Goal: Information Seeking & Learning: Learn about a topic

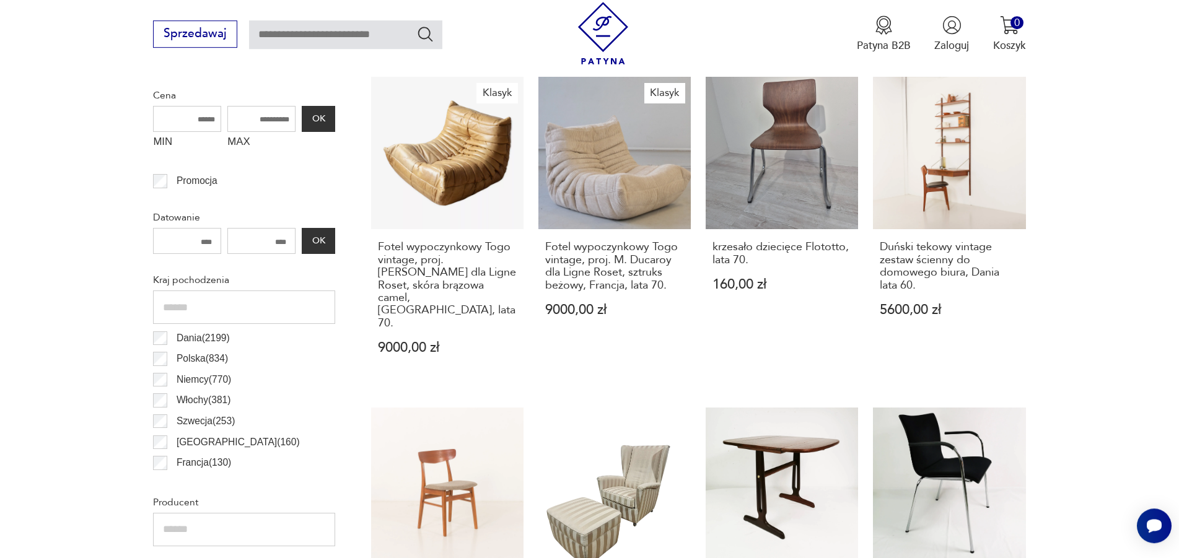
scroll to position [464, 0]
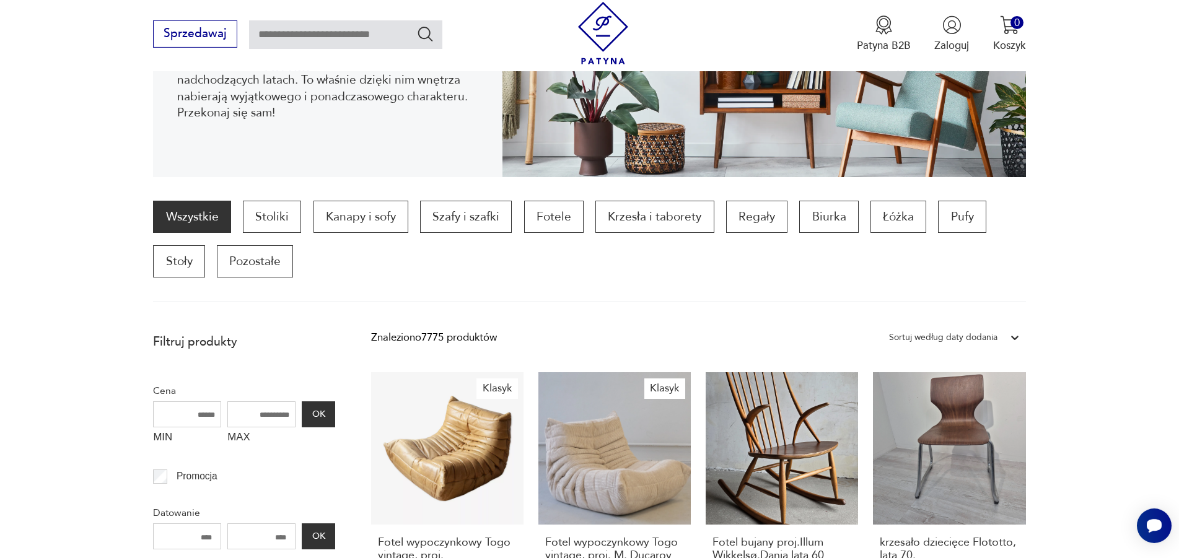
scroll to position [504, 0]
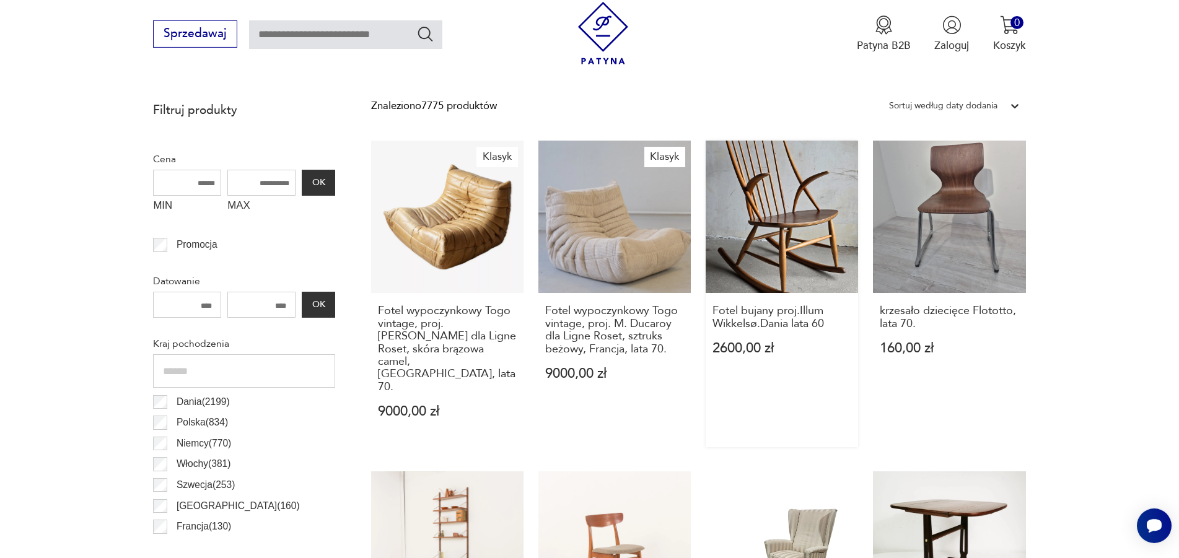
click at [756, 216] on link "Fotel bujany proj.Illum Wikkelsø.Dania lata 60 2600,00 zł" at bounding box center [782, 294] width 152 height 307
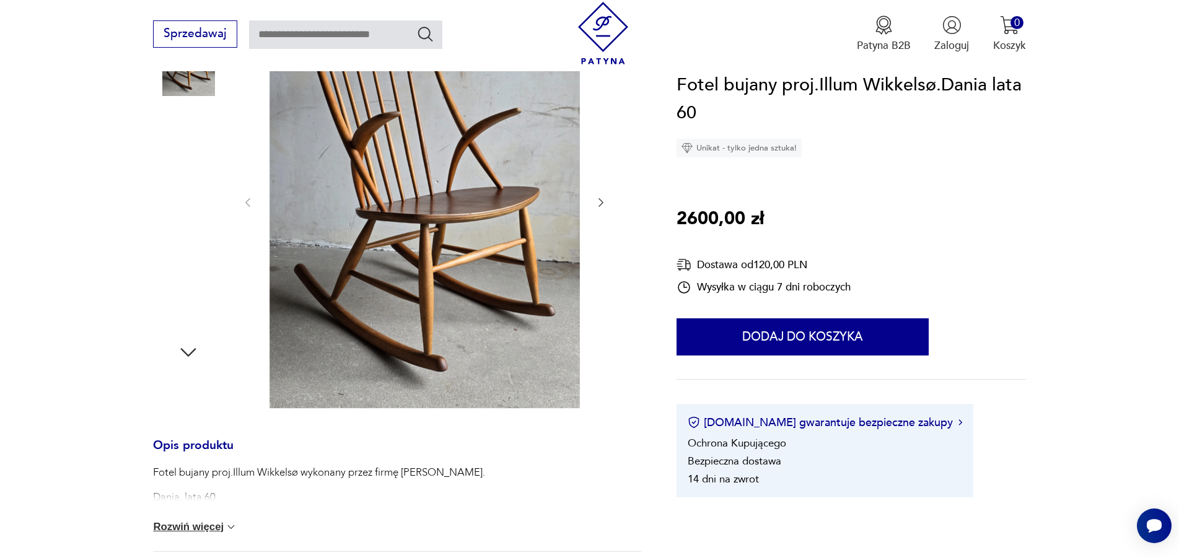
scroll to position [464, 0]
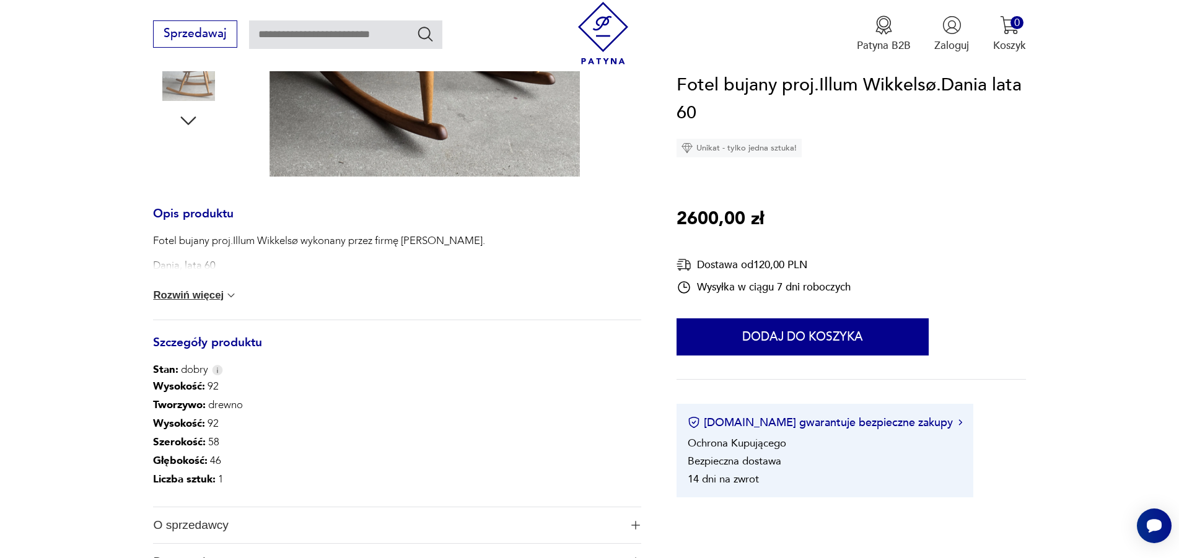
click at [210, 296] on button "Rozwiń więcej" at bounding box center [195, 295] width 84 height 12
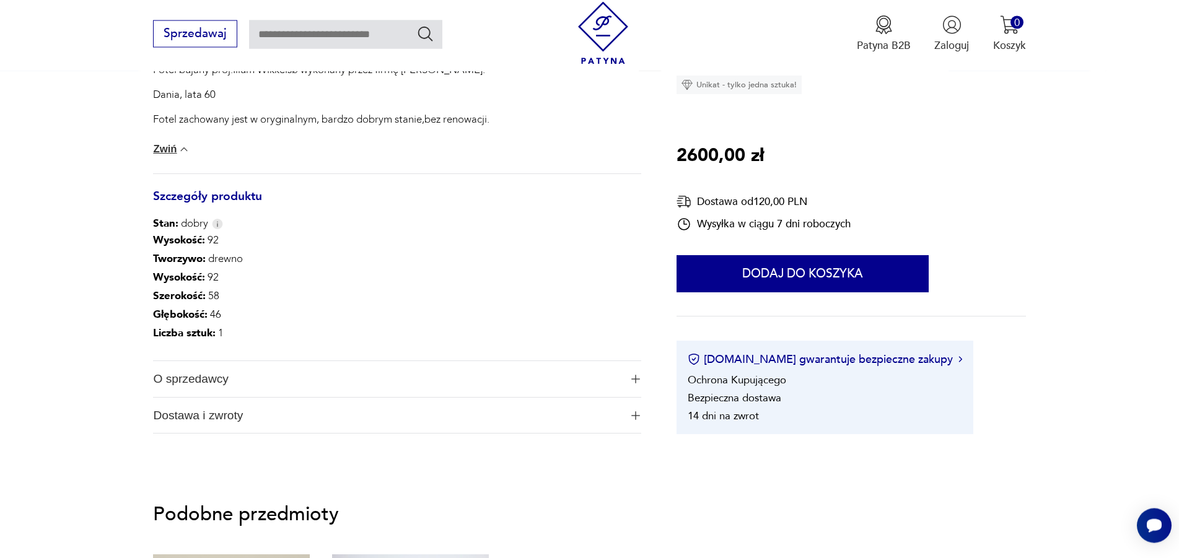
scroll to position [695, 0]
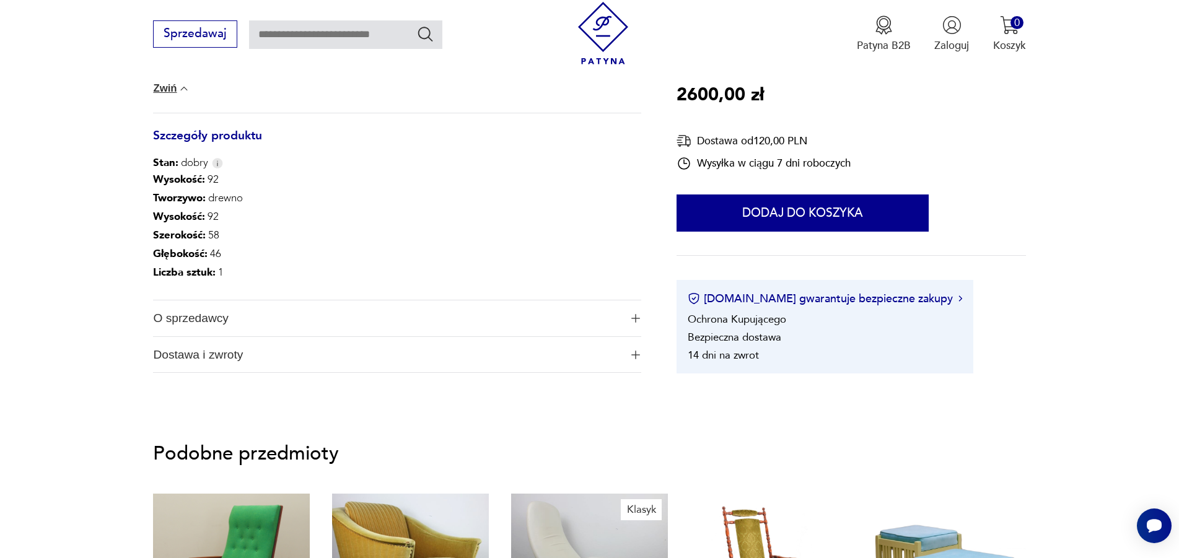
click at [203, 320] on span "O sprzedawcy" at bounding box center [386, 319] width 467 height 36
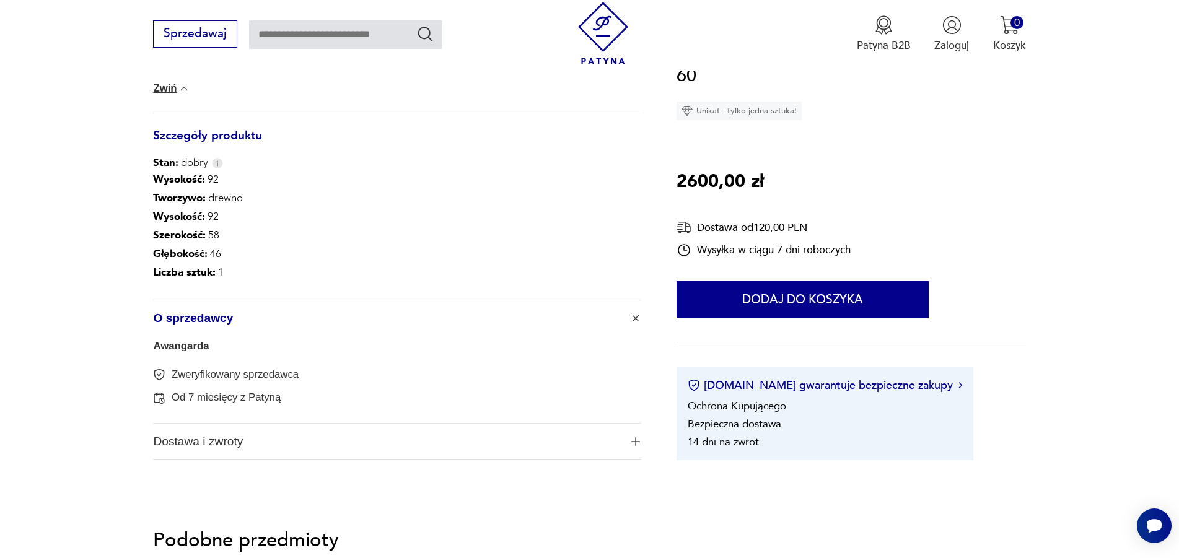
click at [184, 346] on link "Awangarda" at bounding box center [181, 346] width 56 height 12
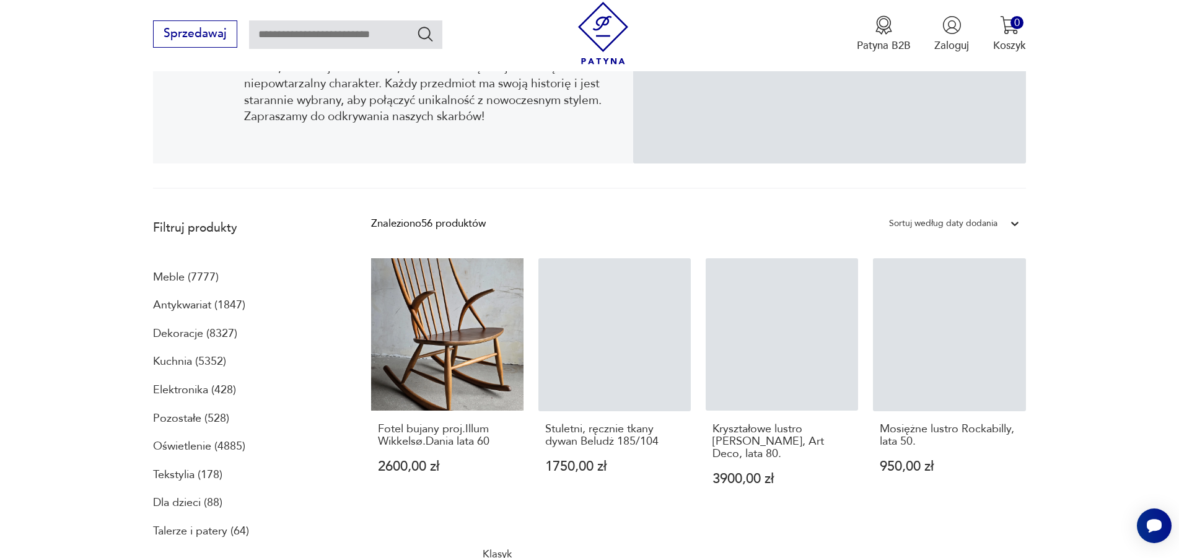
scroll to position [281, 0]
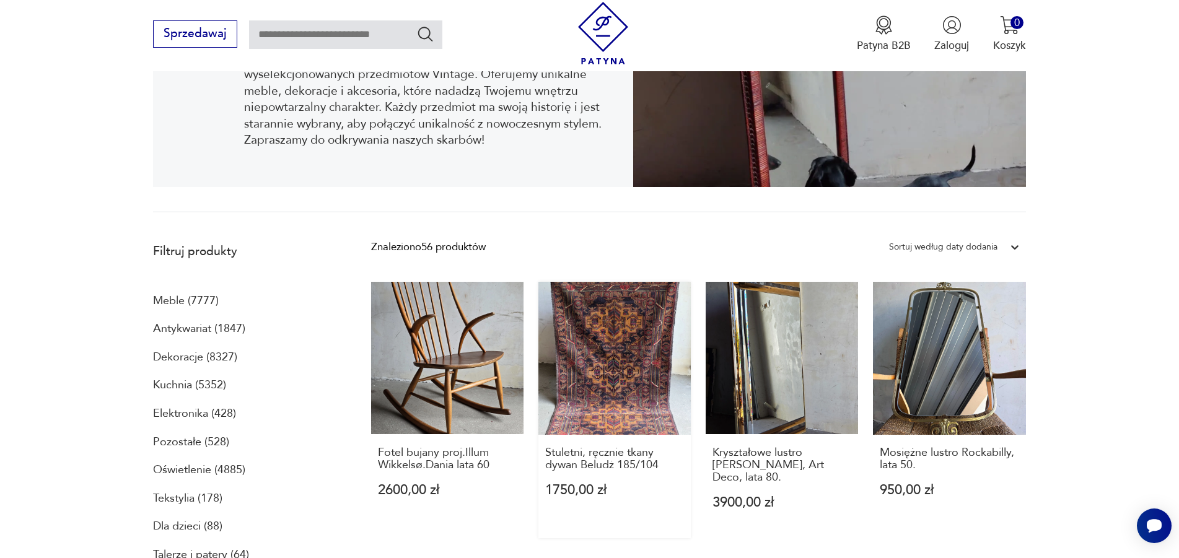
click at [604, 342] on link "Stuletni, ręcznie tkany dywan Beludż 185/104 1750,00 zł" at bounding box center [615, 410] width 152 height 257
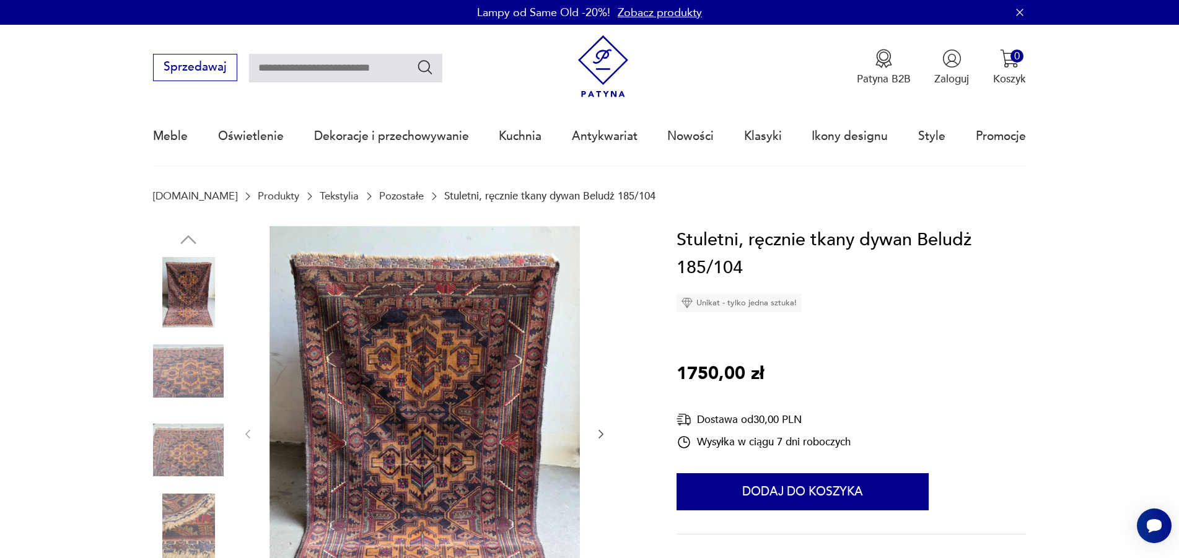
click at [602, 431] on icon "button" at bounding box center [601, 434] width 12 height 12
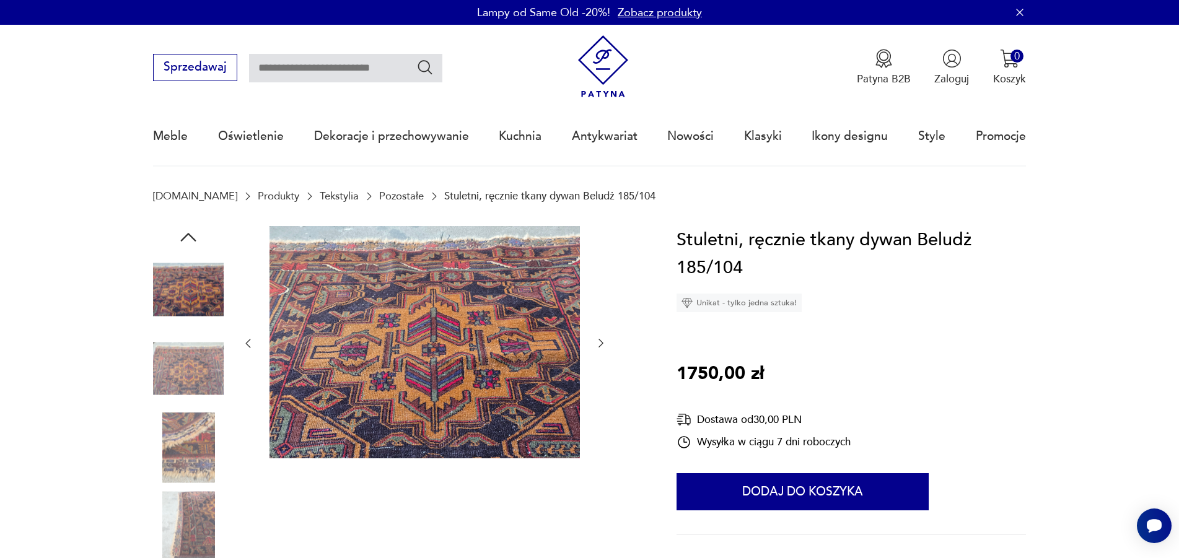
click at [605, 345] on icon "button" at bounding box center [601, 343] width 12 height 12
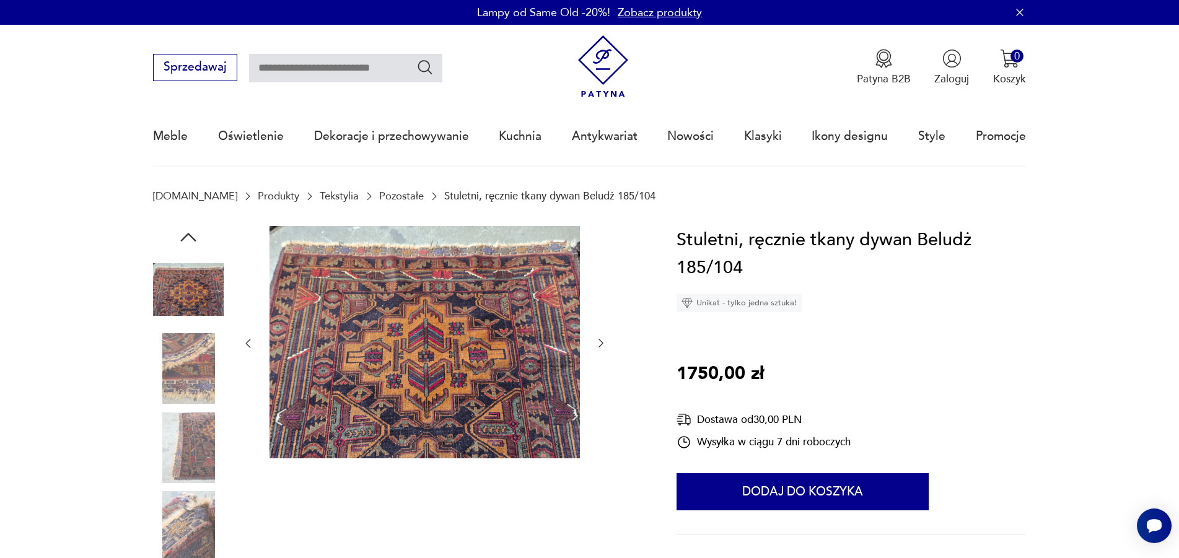
click at [605, 345] on icon "button" at bounding box center [601, 343] width 12 height 12
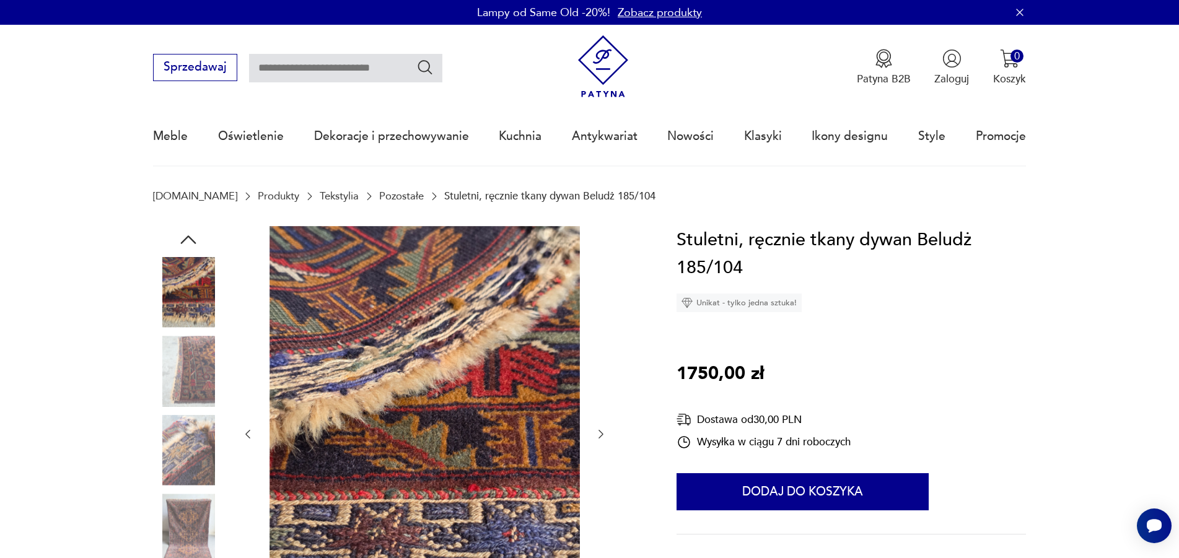
click at [599, 432] on icon "button" at bounding box center [601, 434] width 12 height 12
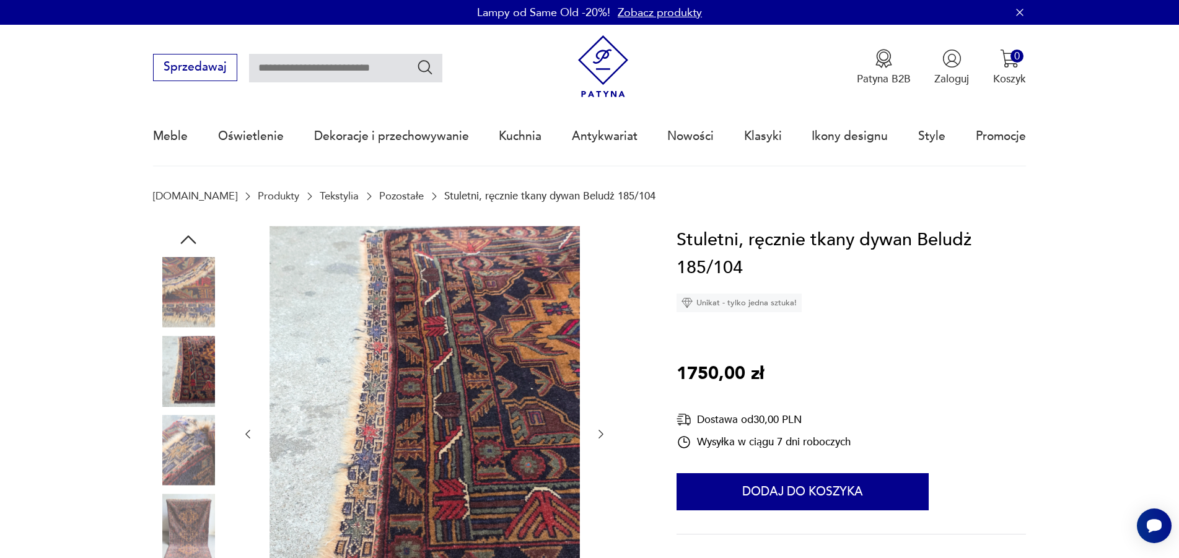
click at [600, 435] on icon "button" at bounding box center [601, 434] width 12 height 12
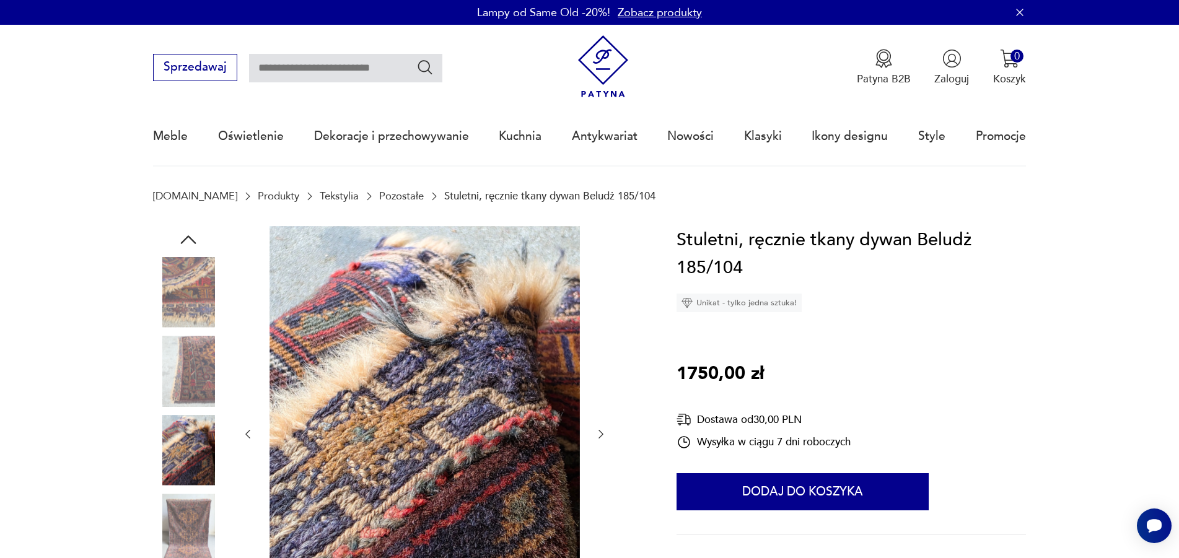
click at [600, 435] on icon "button" at bounding box center [601, 434] width 12 height 12
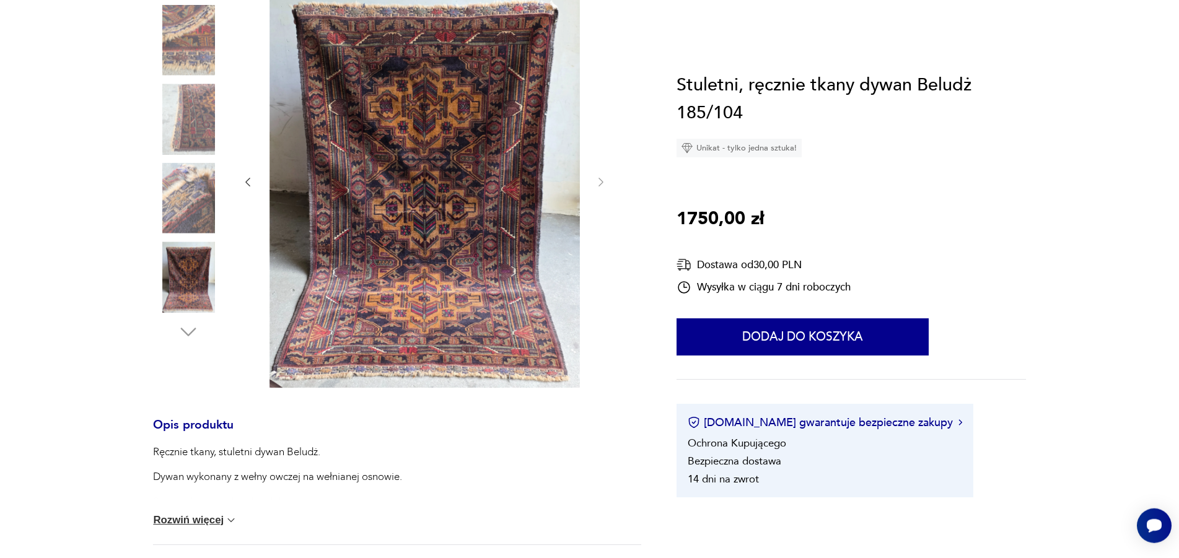
scroll to position [464, 0]
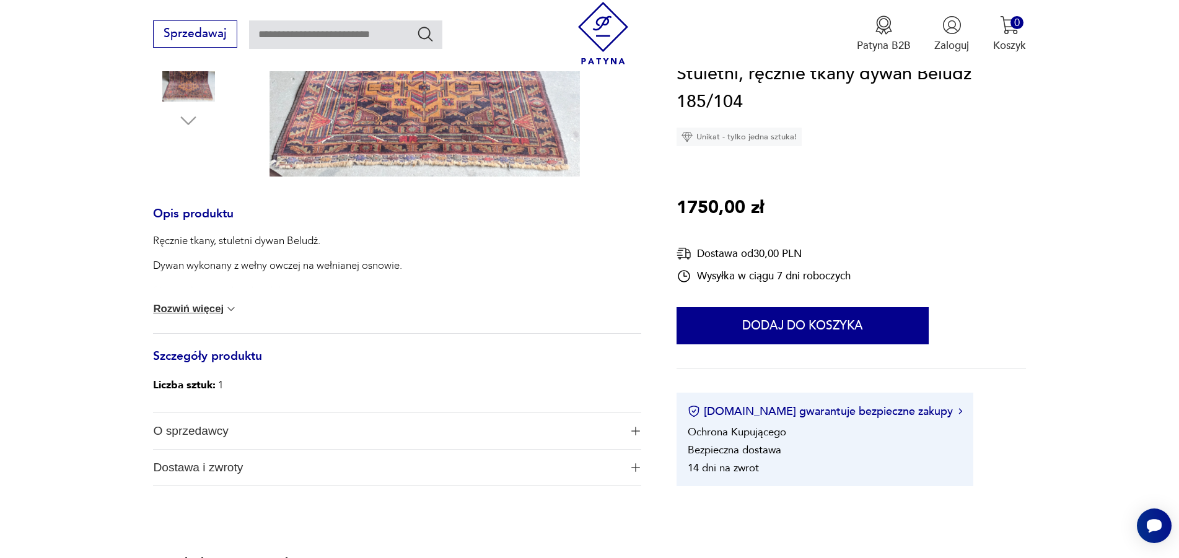
click at [212, 311] on button "Rozwiń więcej" at bounding box center [195, 309] width 84 height 12
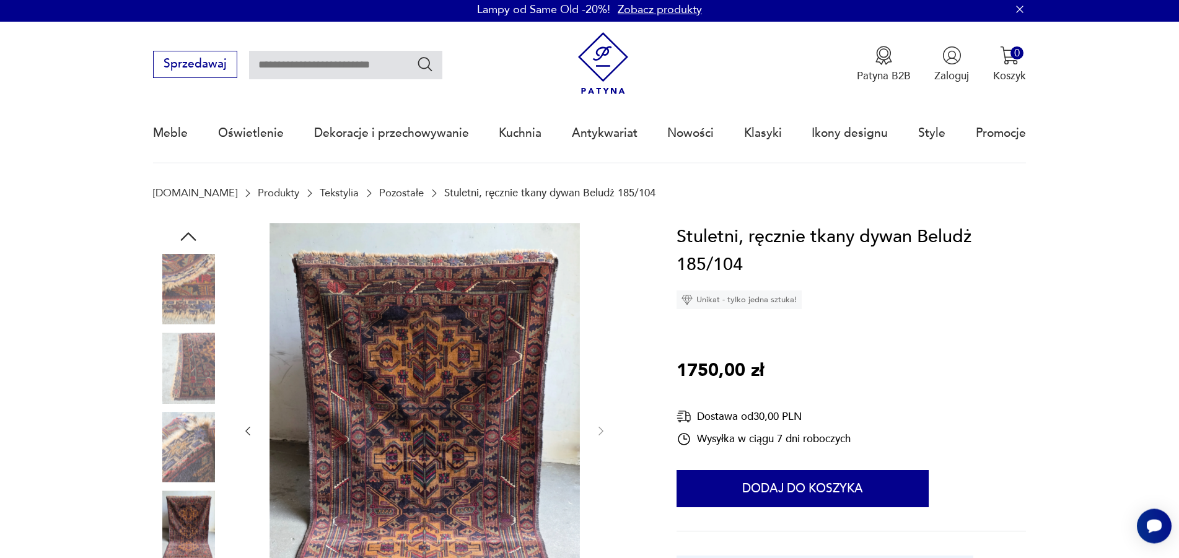
scroll to position [0, 0]
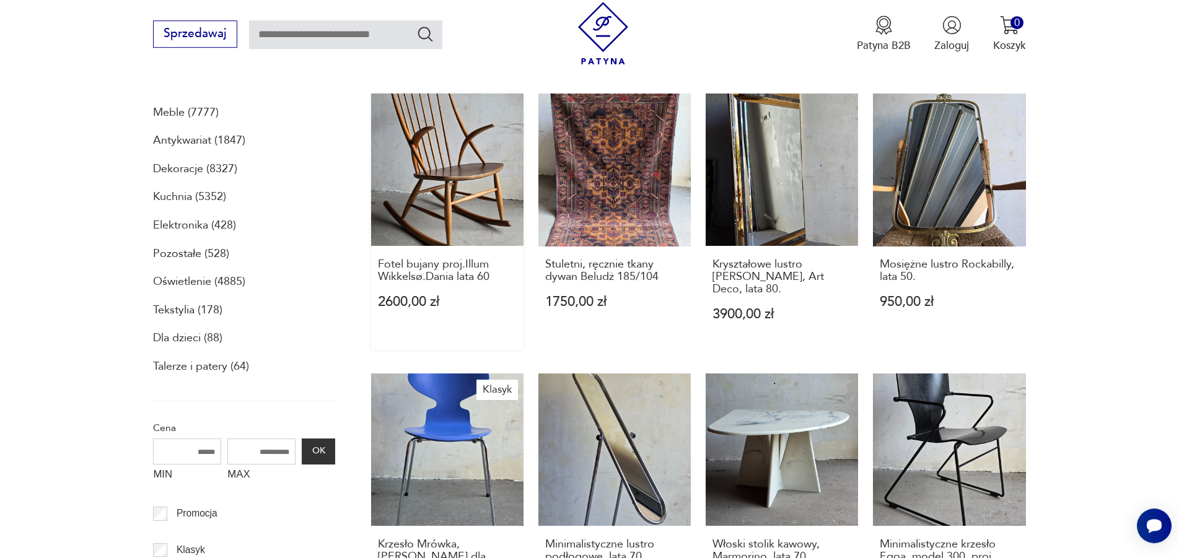
scroll to position [271, 0]
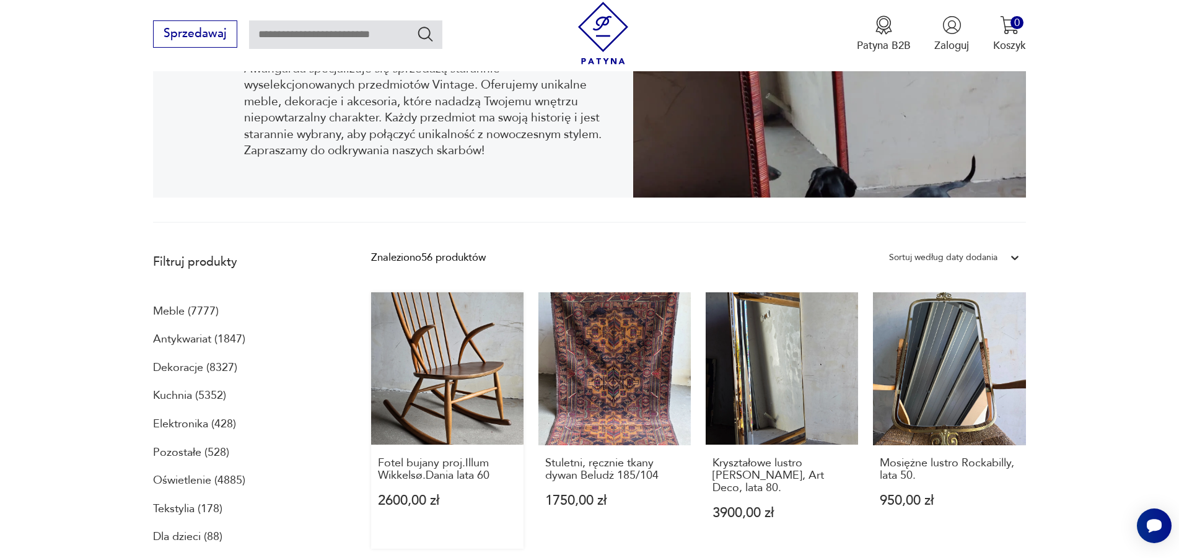
click at [444, 349] on link "Fotel bujany proj.Illum Wikkelsø.Dania lata 60 2600,00 zł" at bounding box center [447, 421] width 152 height 257
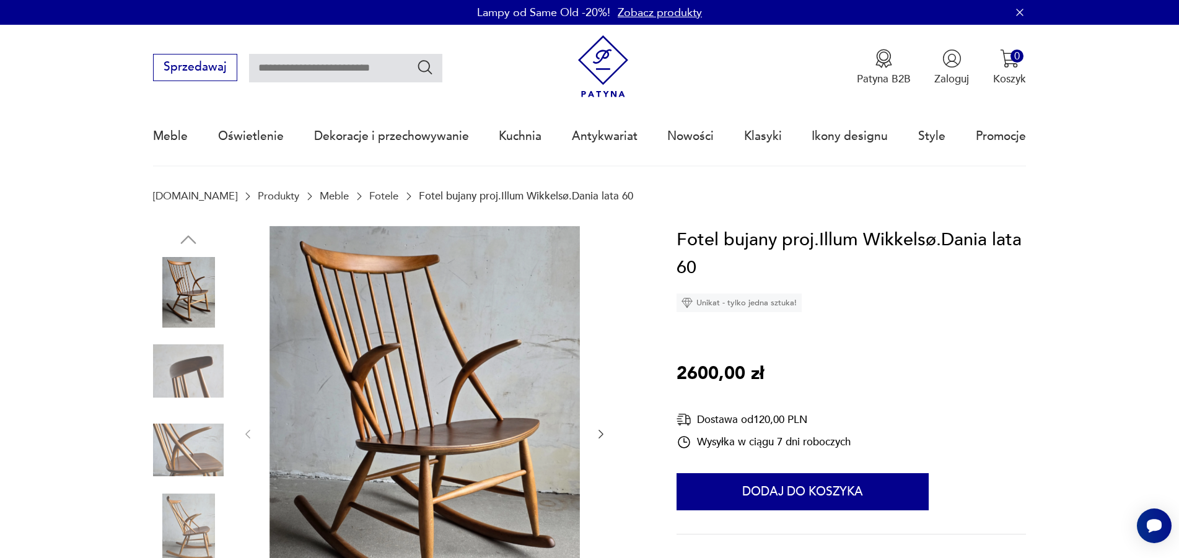
click at [470, 390] on img at bounding box center [425, 433] width 310 height 414
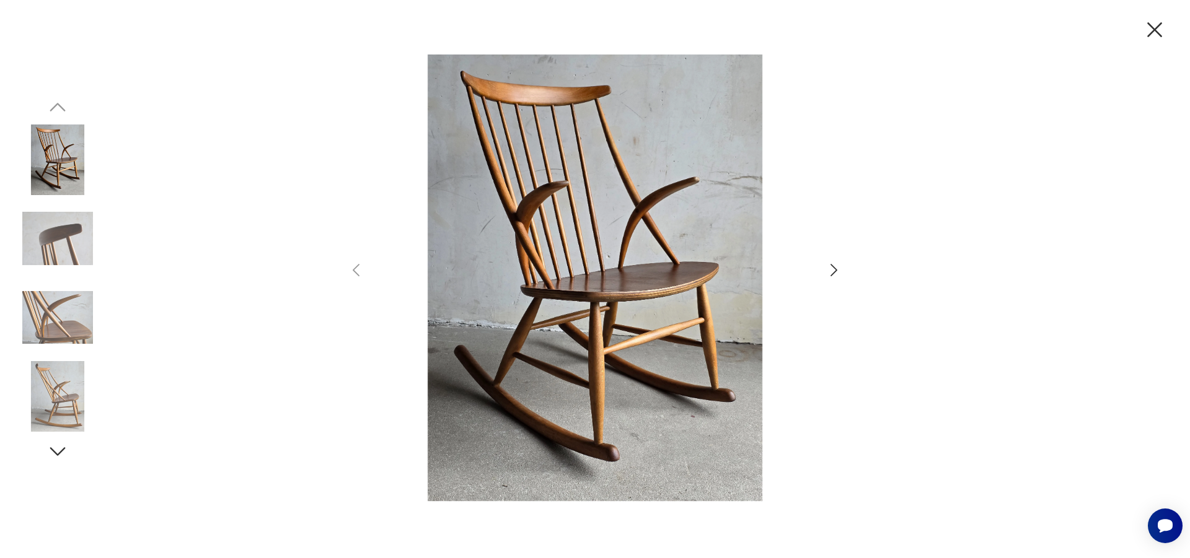
click at [833, 274] on icon "button" at bounding box center [833, 270] width 7 height 12
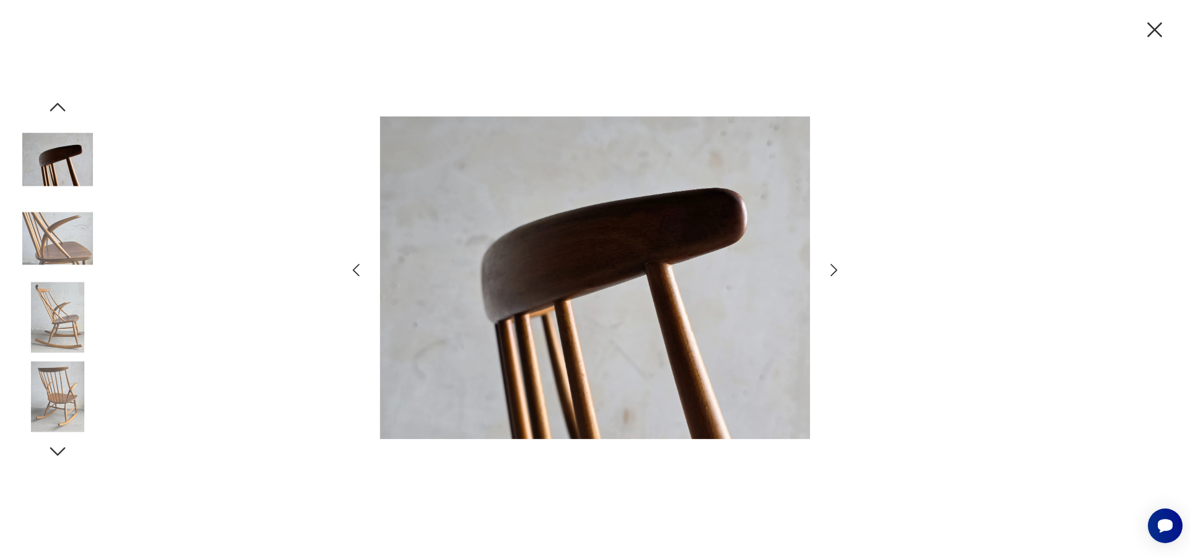
click at [833, 274] on icon "button" at bounding box center [833, 270] width 7 height 12
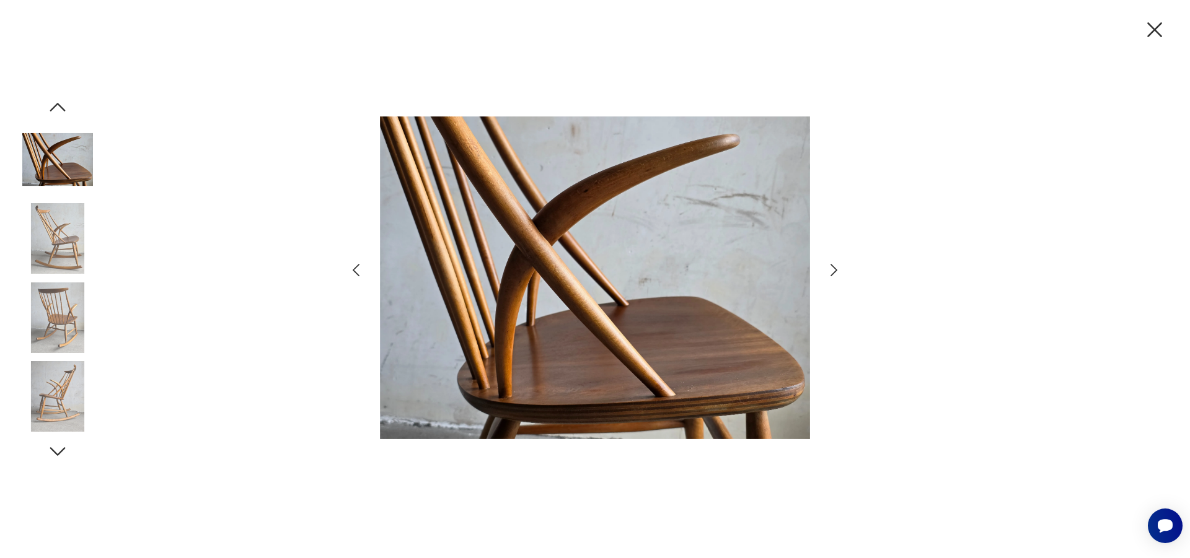
click at [833, 273] on icon "button" at bounding box center [834, 271] width 18 height 18
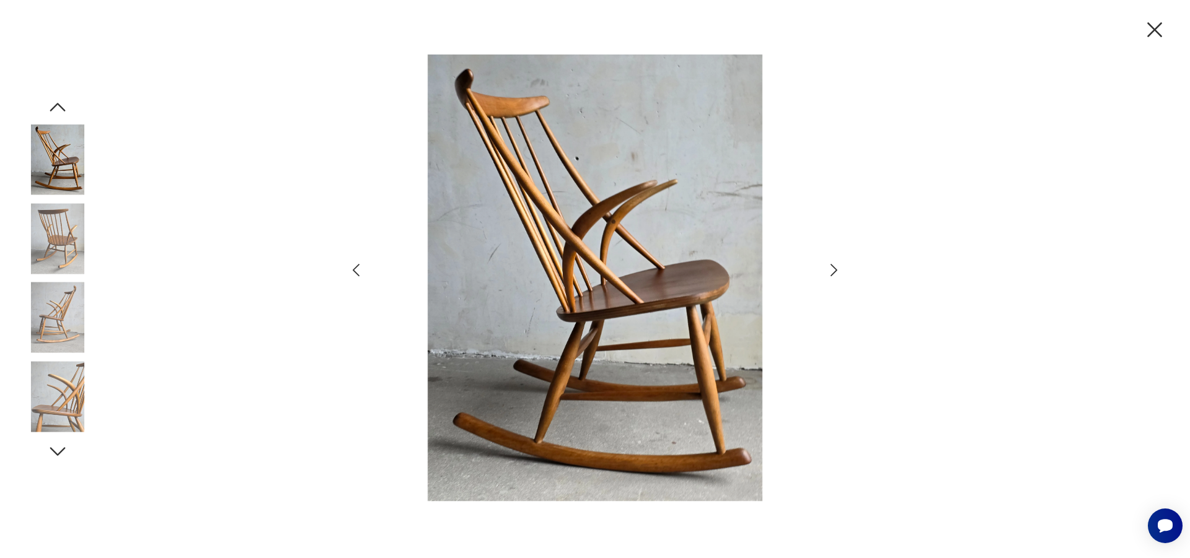
click at [833, 273] on icon "button" at bounding box center [834, 271] width 18 height 18
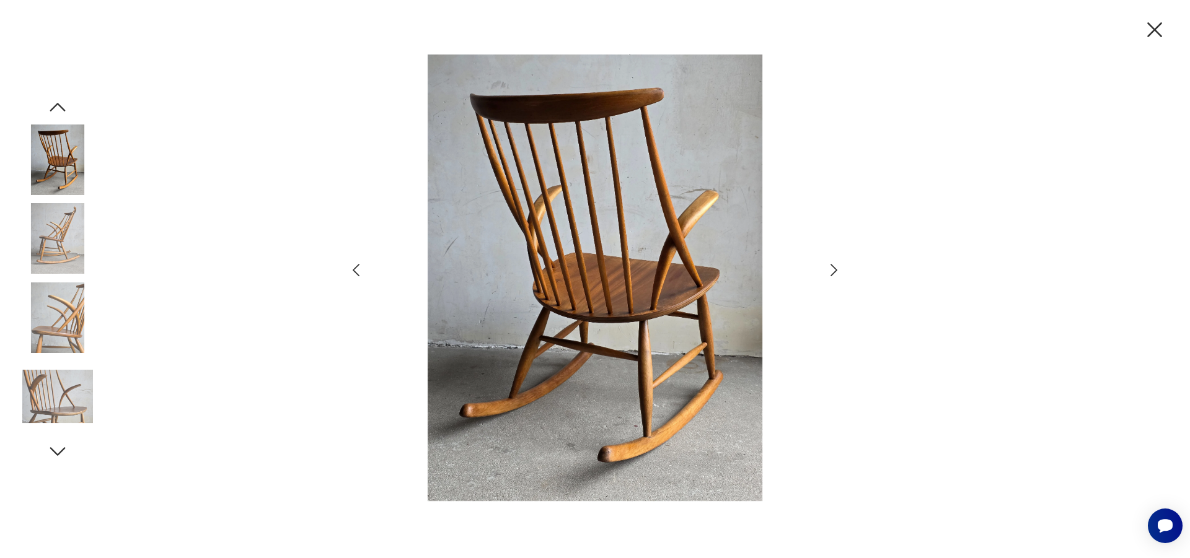
click at [833, 273] on icon "button" at bounding box center [834, 271] width 18 height 18
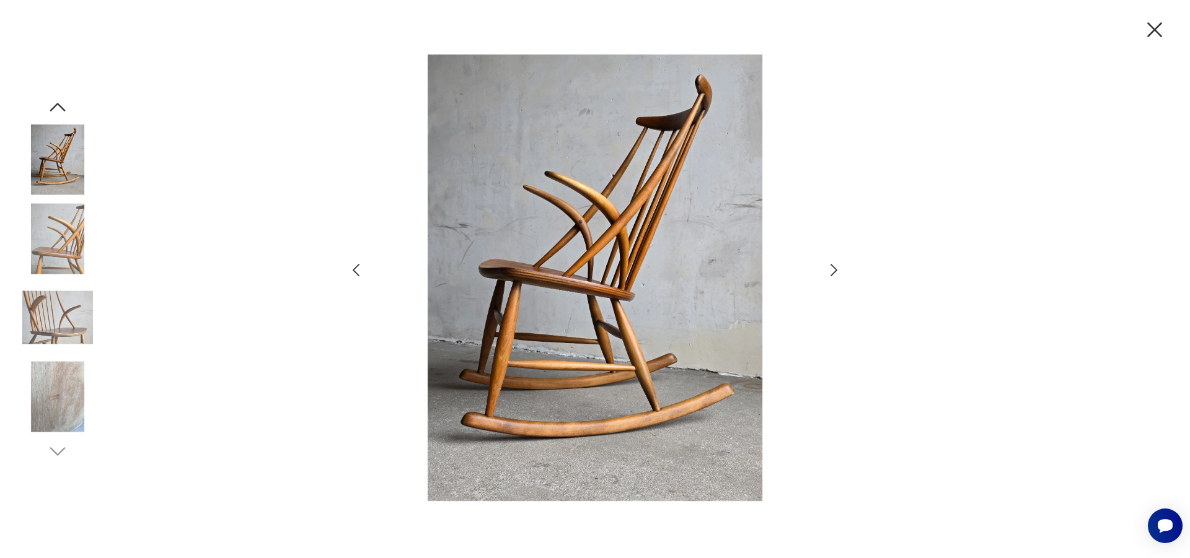
click at [833, 273] on icon "button" at bounding box center [834, 271] width 18 height 18
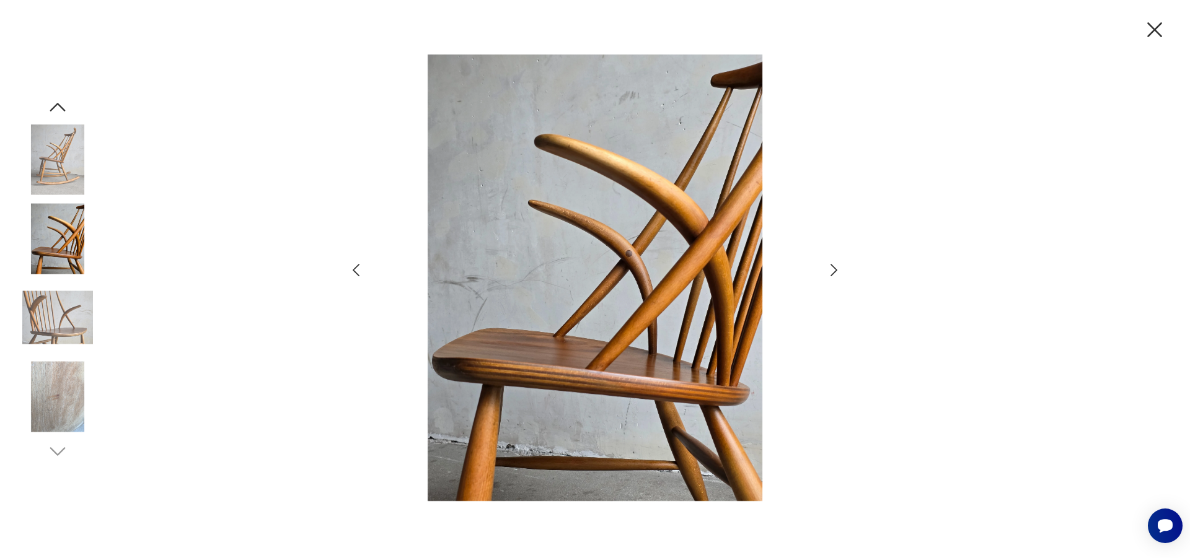
click at [833, 273] on icon "button" at bounding box center [834, 271] width 18 height 18
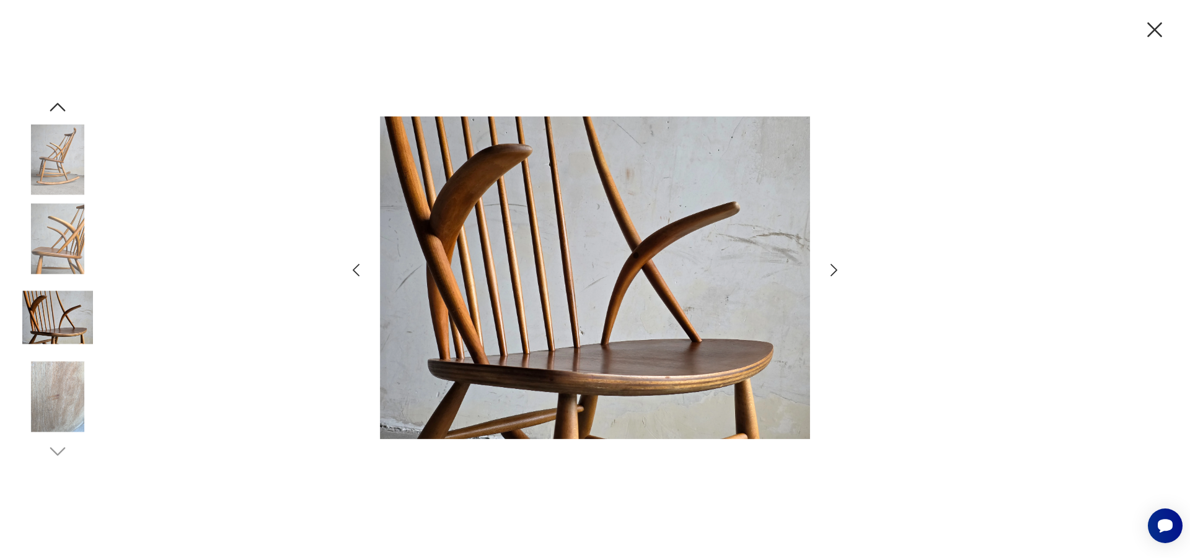
click at [833, 273] on icon "button" at bounding box center [834, 271] width 18 height 18
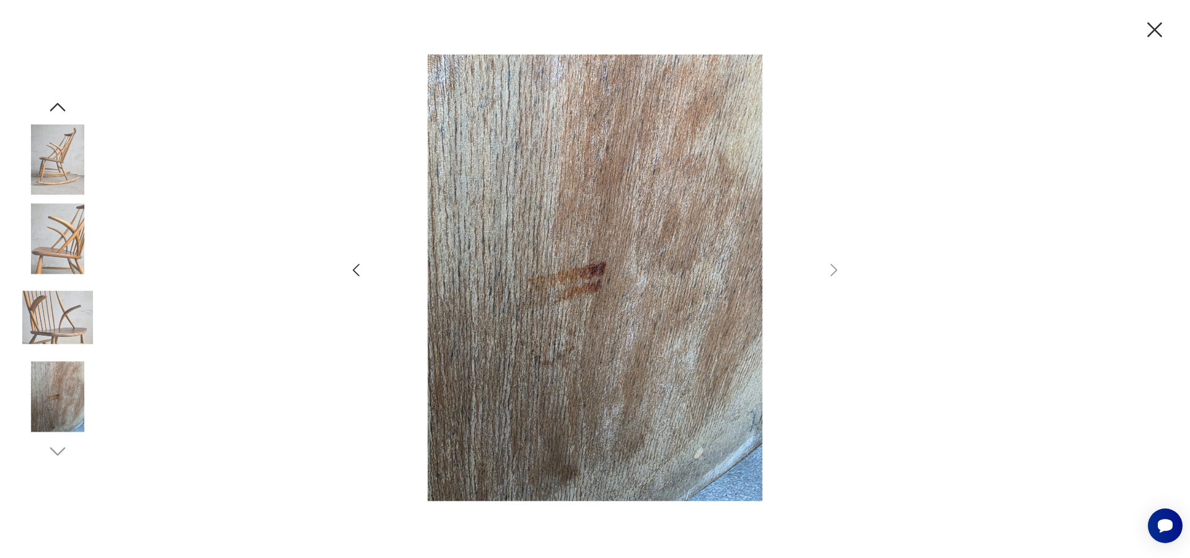
click at [1156, 33] on icon "button" at bounding box center [1155, 30] width 26 height 26
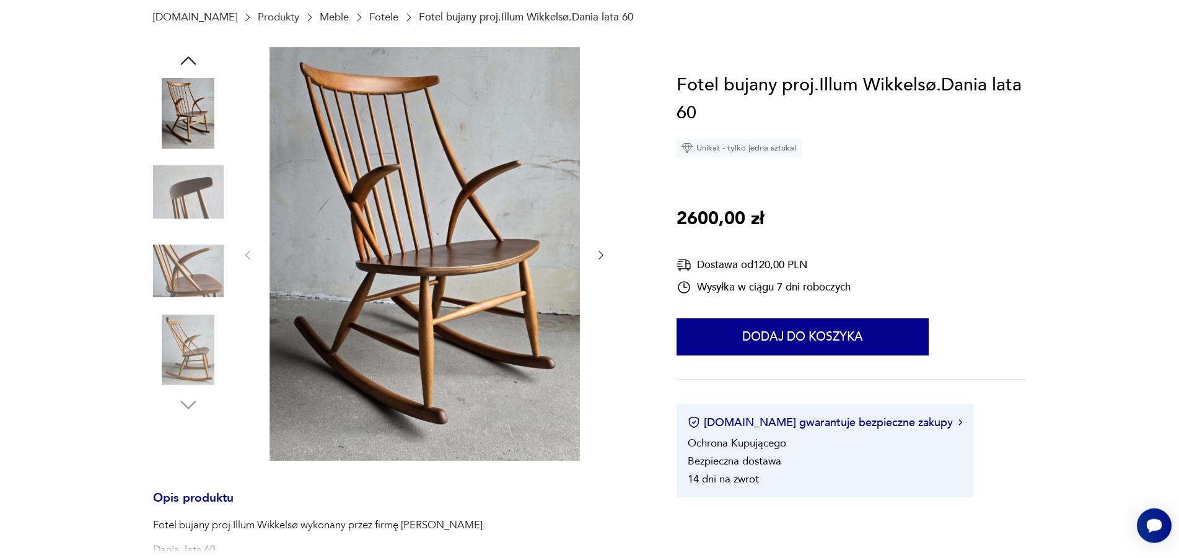
scroll to position [464, 0]
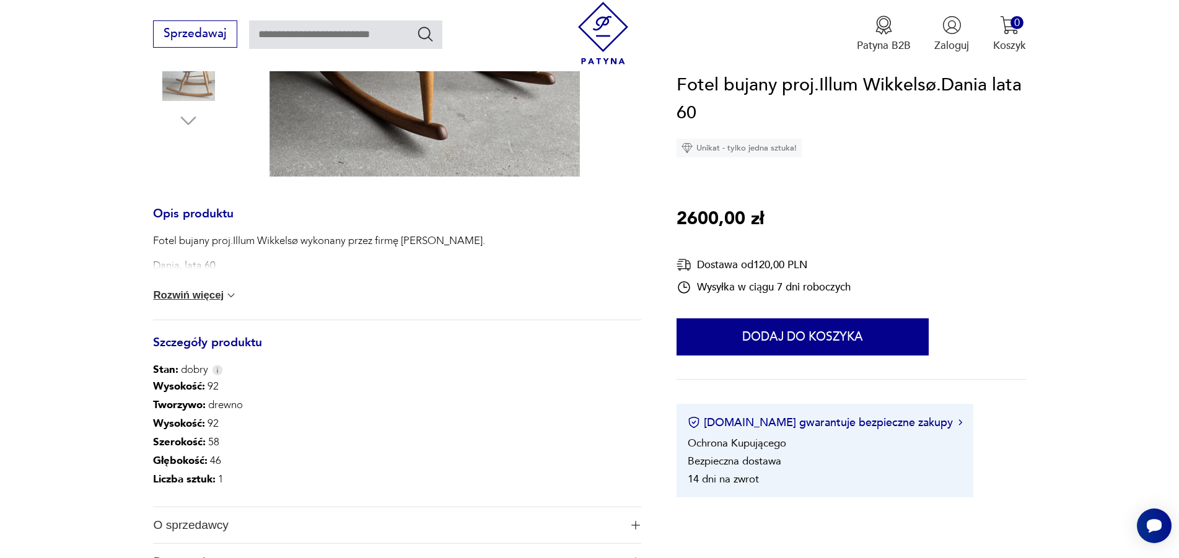
click at [209, 297] on button "Rozwiń więcej" at bounding box center [195, 295] width 84 height 12
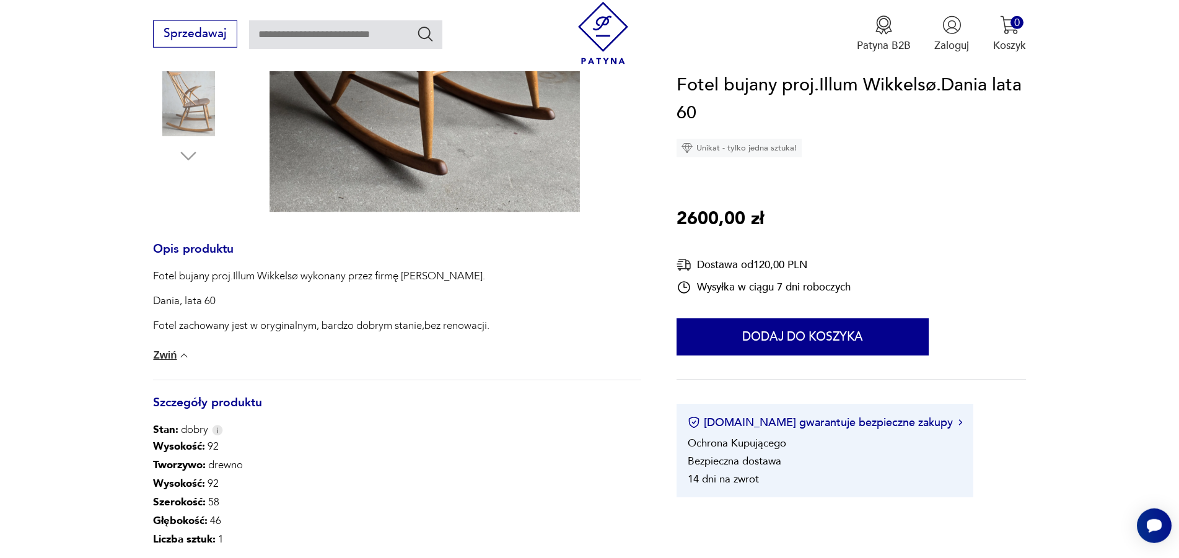
scroll to position [695, 0]
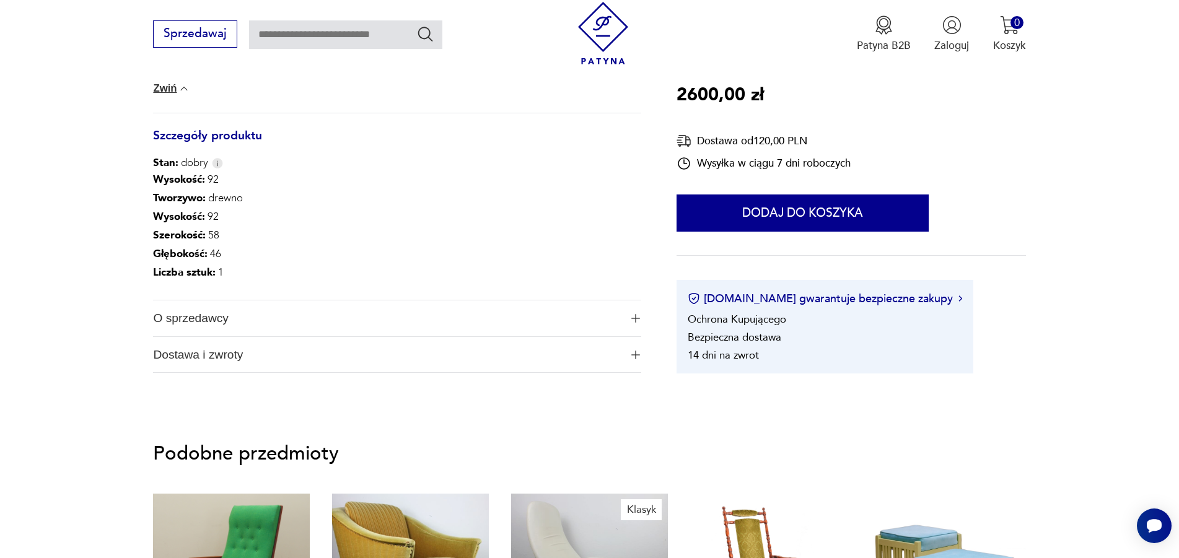
click at [188, 325] on span "O sprzedawcy" at bounding box center [386, 319] width 467 height 36
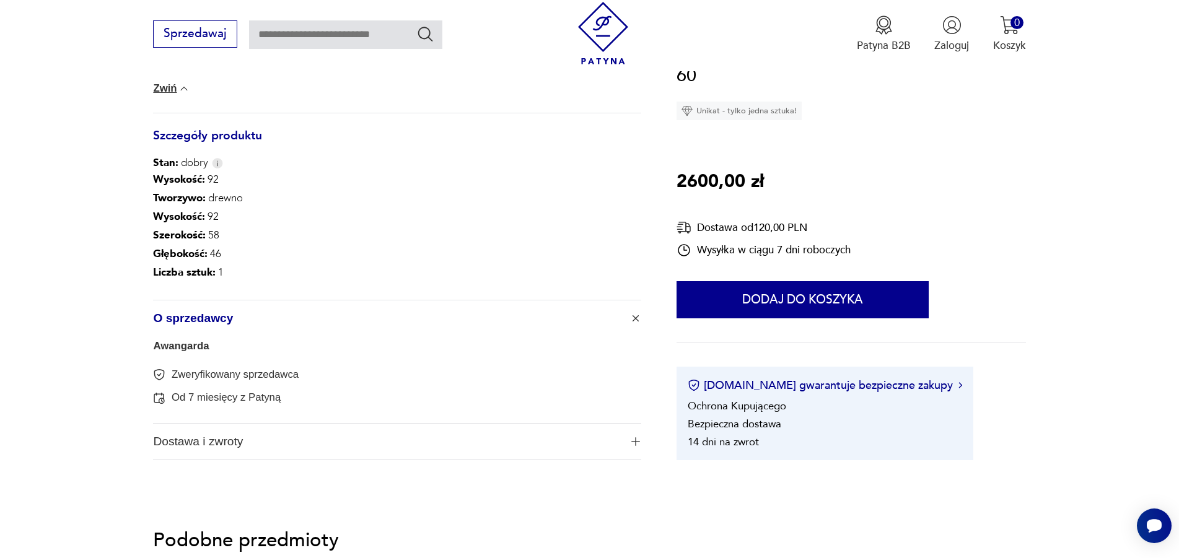
click at [178, 351] on link "Awangarda" at bounding box center [181, 346] width 56 height 12
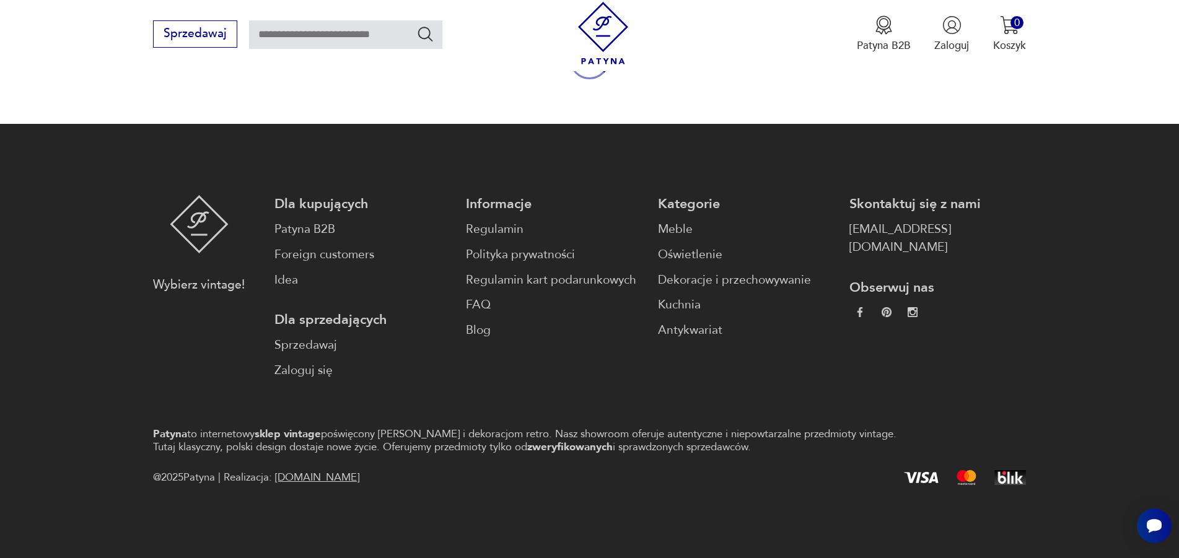
scroll to position [1208, 0]
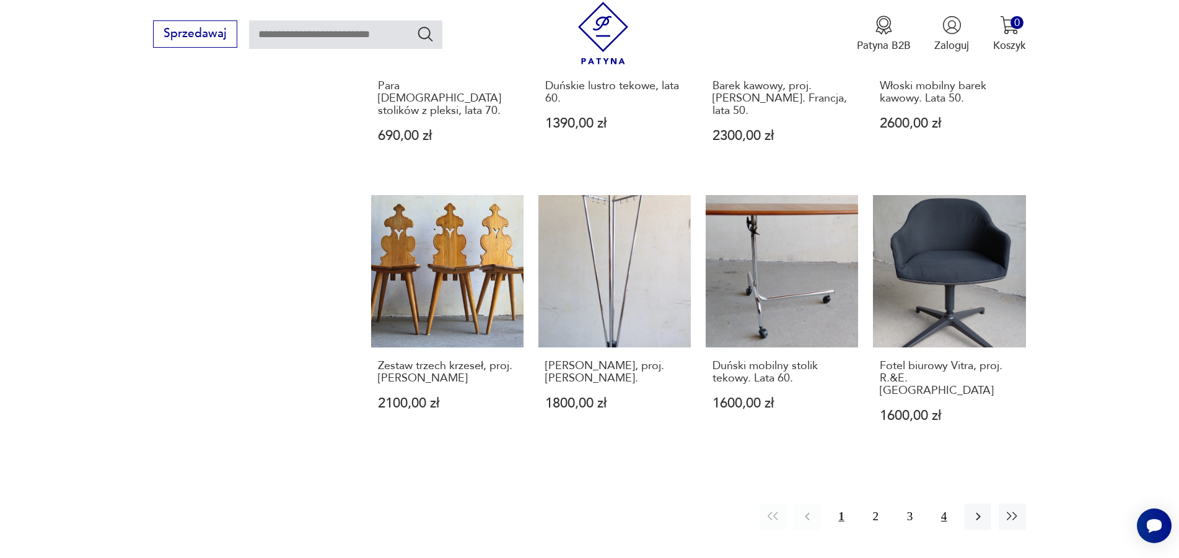
click at [944, 504] on button "4" at bounding box center [944, 517] width 27 height 27
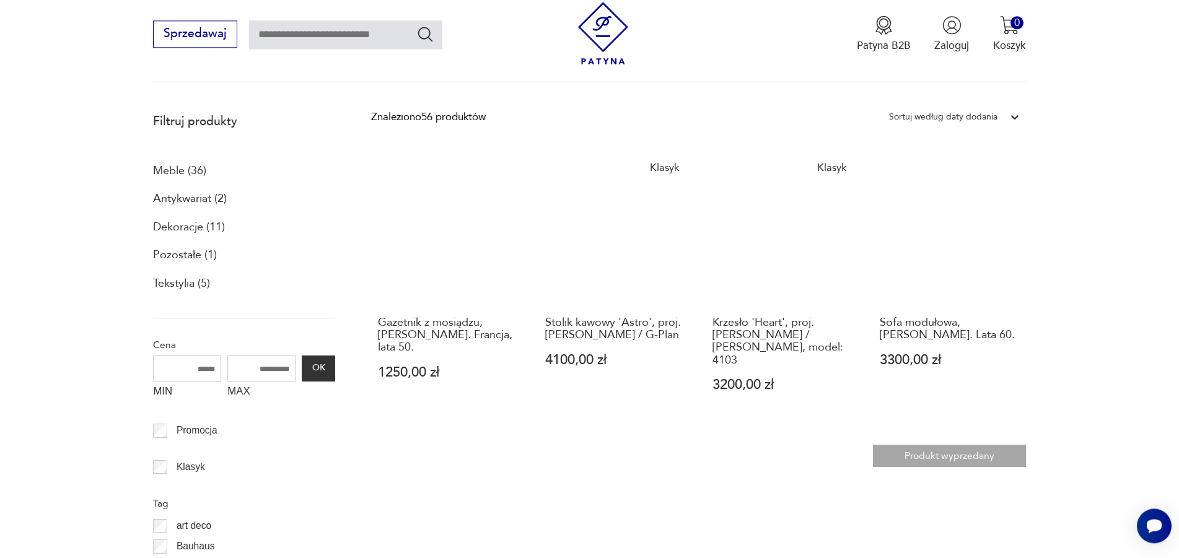
scroll to position [332, 0]
